Goal: Task Accomplishment & Management: Manage account settings

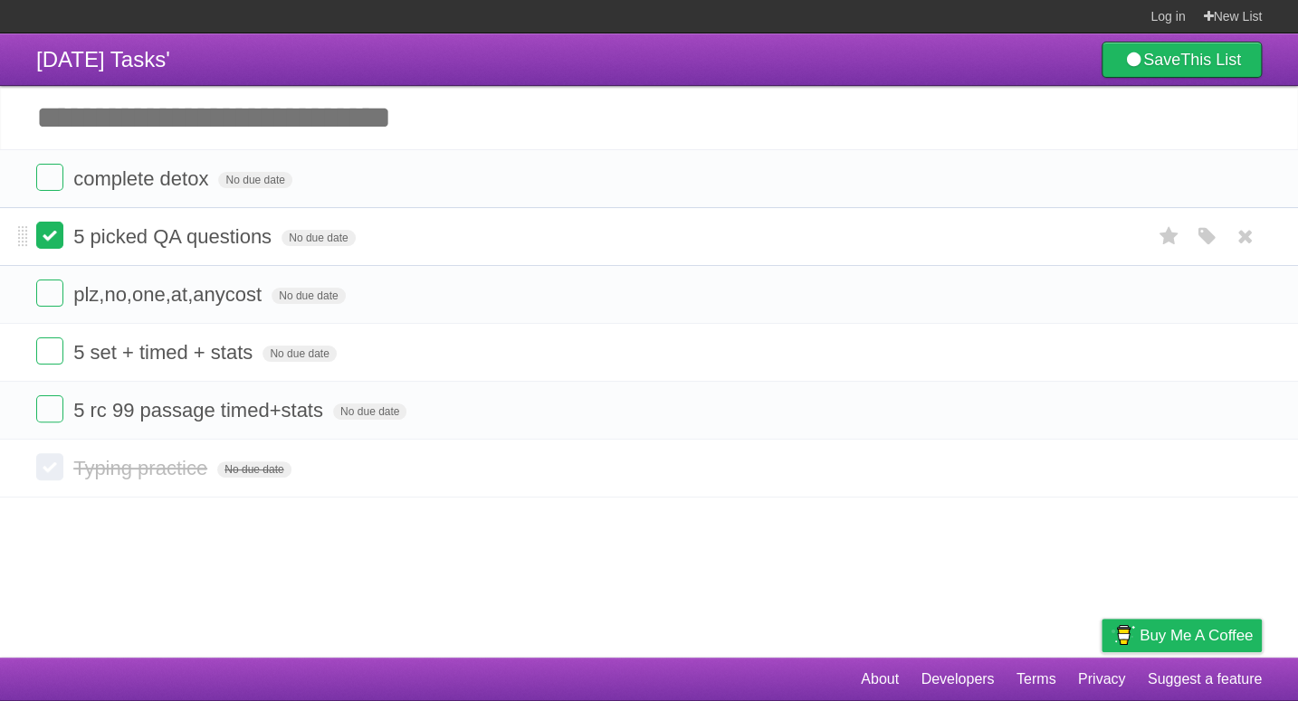
drag, startPoint x: 0, startPoint y: 0, endPoint x: 47, endPoint y: 238, distance: 242.6
click at [47, 238] on label at bounding box center [49, 235] width 27 height 27
click at [40, 230] on label at bounding box center [49, 235] width 27 height 27
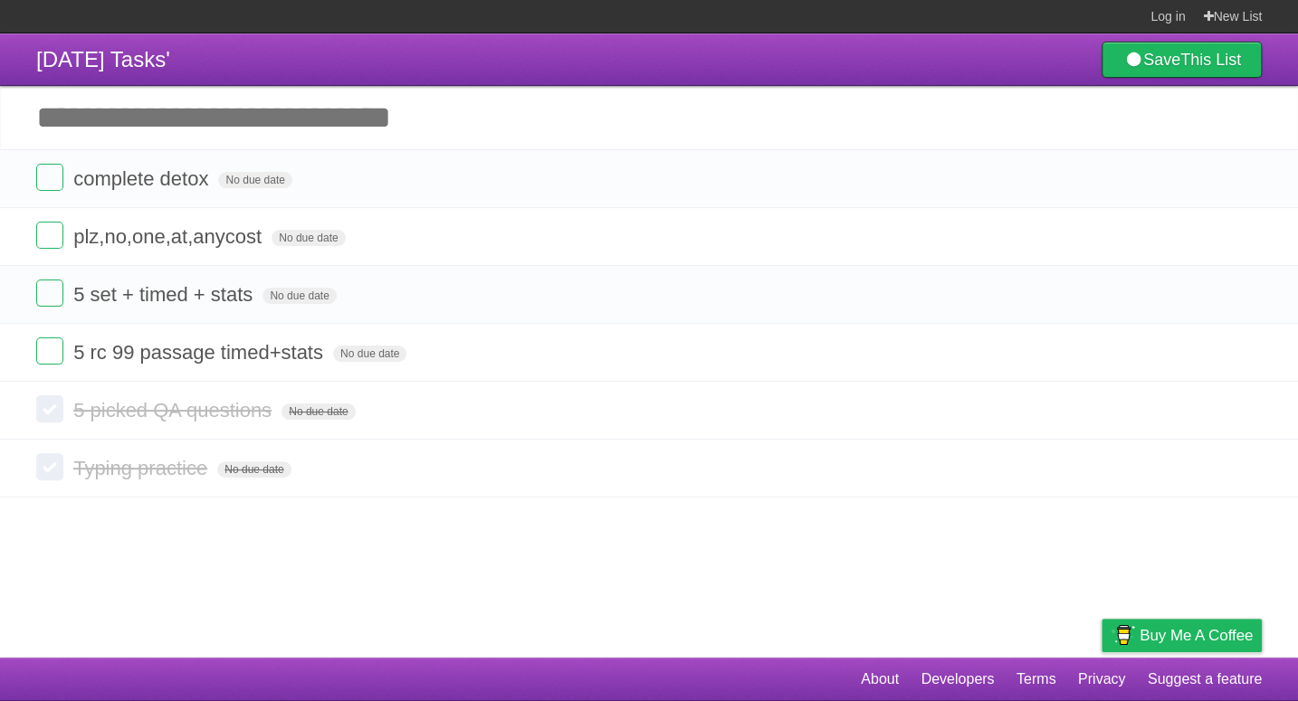
click at [78, 545] on article "[DATE] Tasks' Save This List Add another task ********* complete detox No due d…" at bounding box center [649, 345] width 1298 height 624
